Goal: Task Accomplishment & Management: Manage account settings

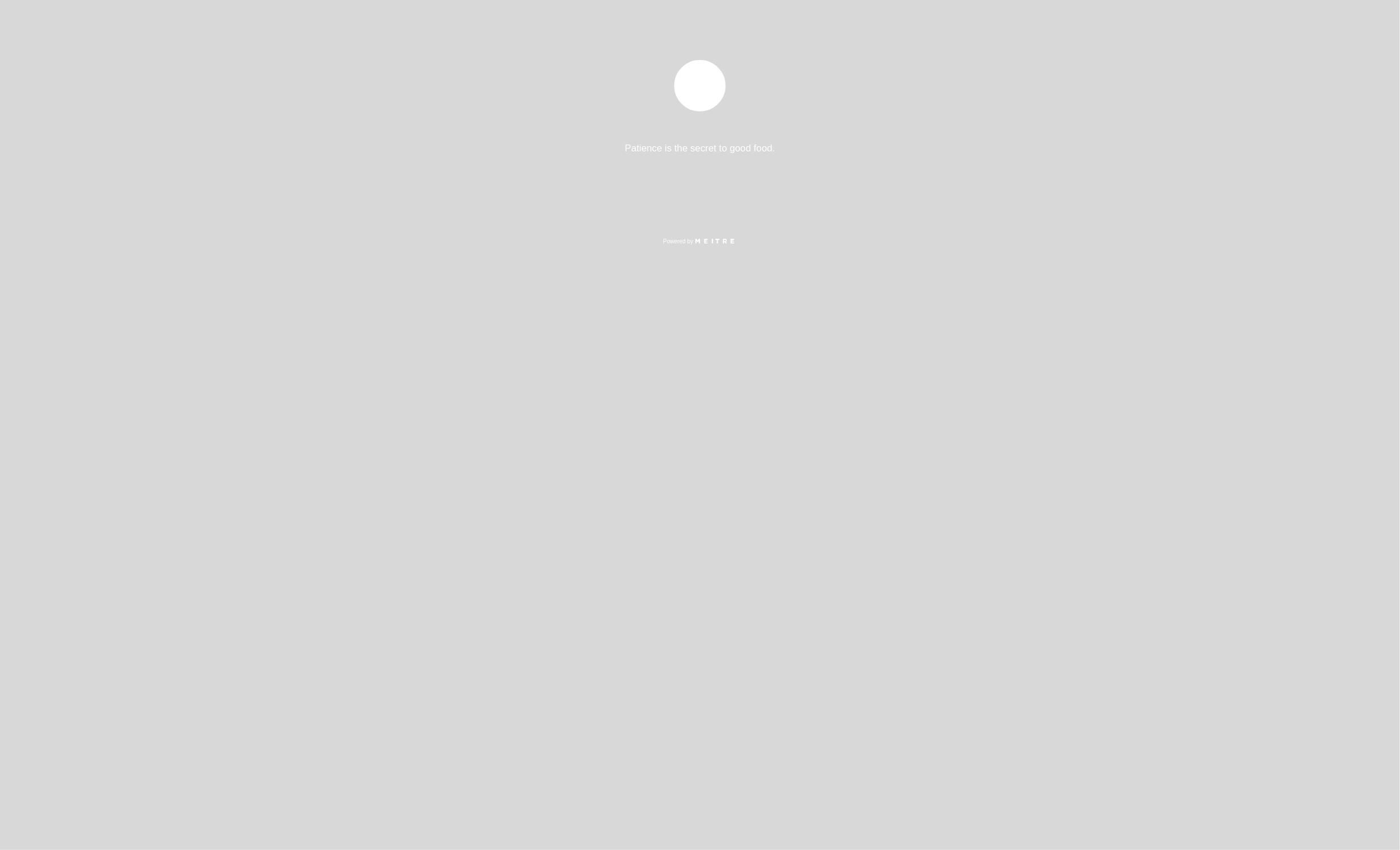
select select "es"
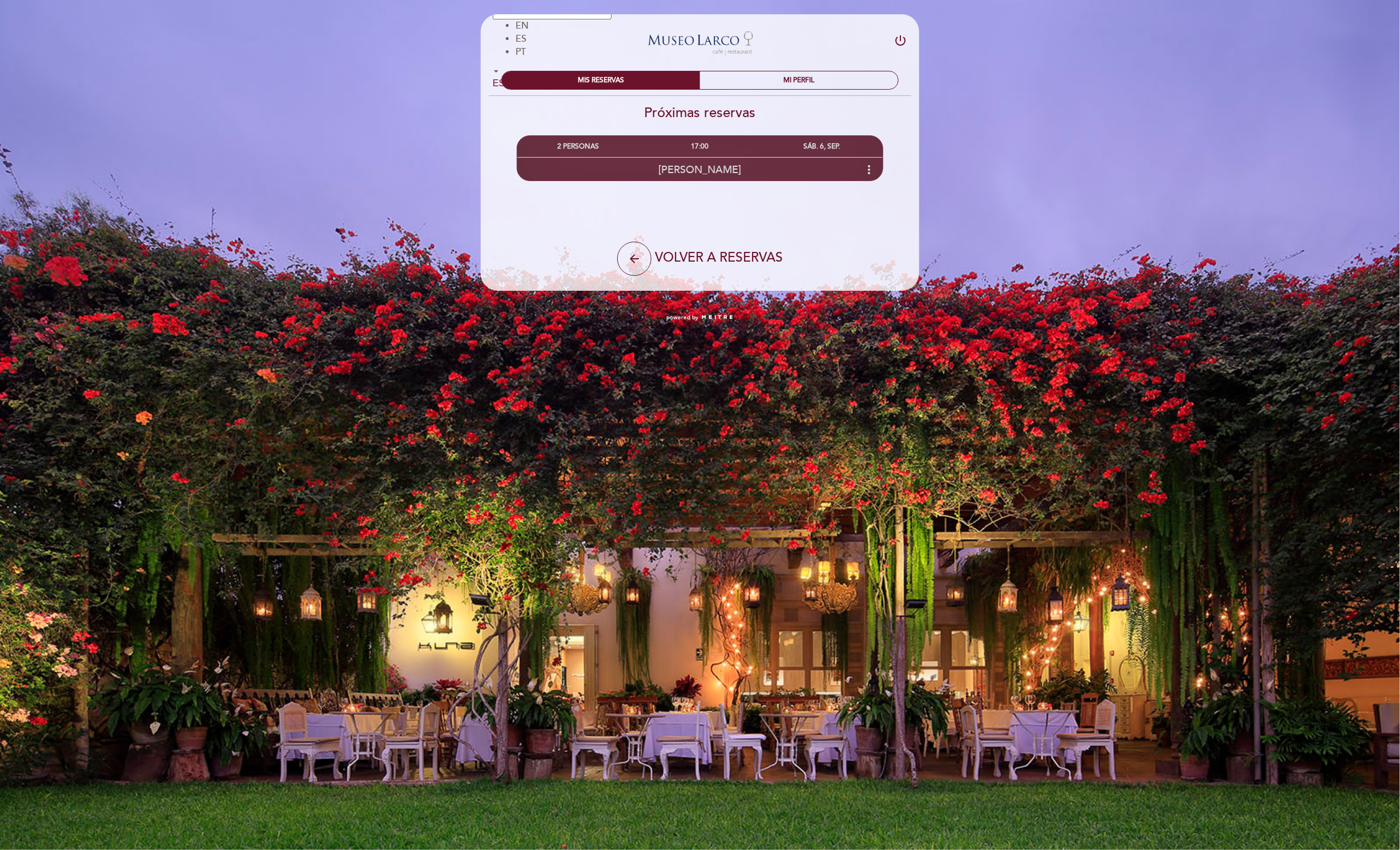
click at [870, 169] on icon "more_vert" at bounding box center [869, 169] width 14 height 14
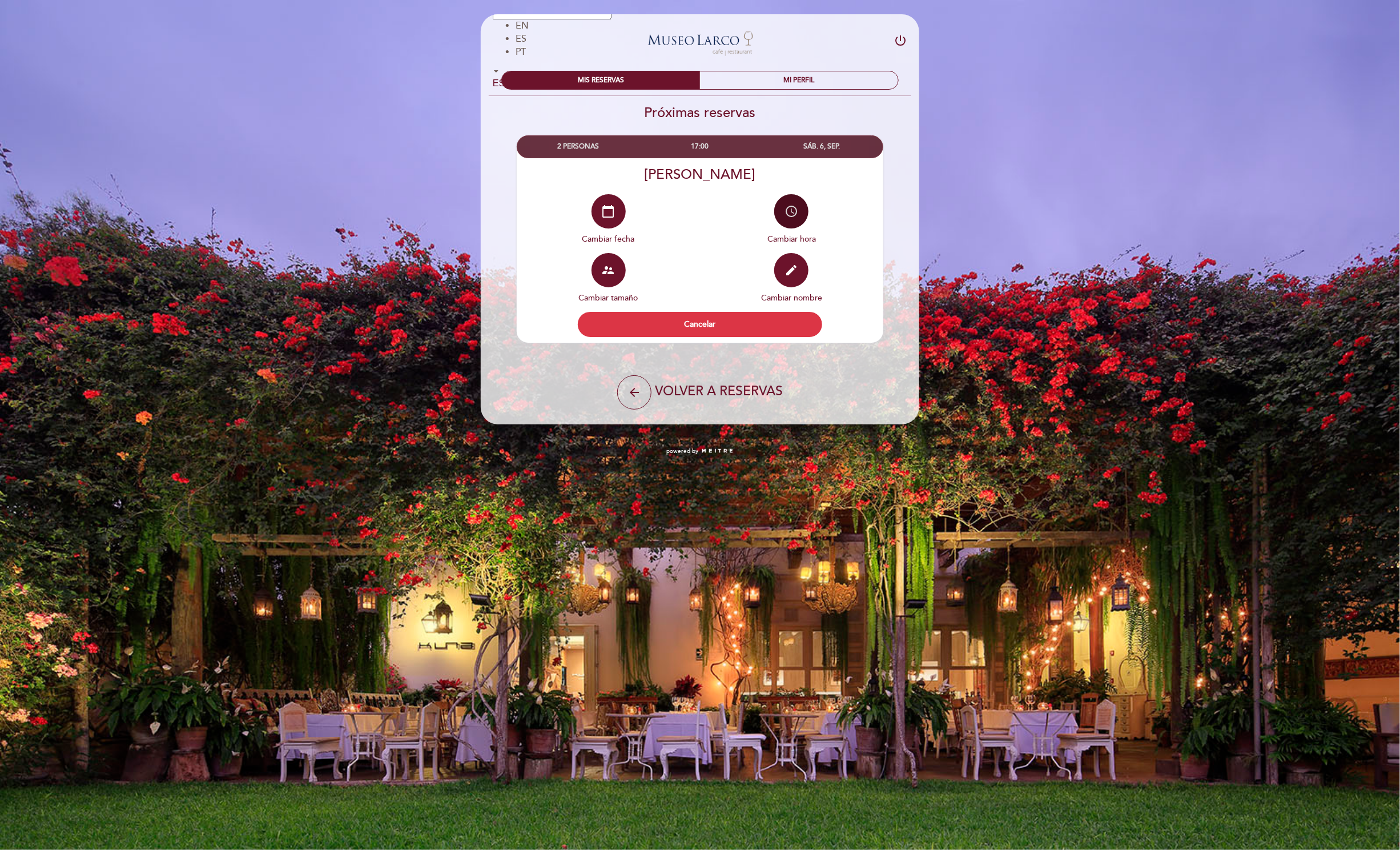
click at [790, 210] on icon "access_time" at bounding box center [791, 211] width 14 height 14
